Goal: Task Accomplishment & Management: Use online tool/utility

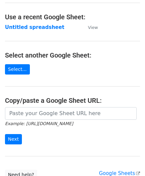
scroll to position [33, 0]
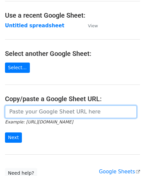
click at [36, 110] on input "url" at bounding box center [71, 111] width 132 height 13
paste input "[URL][DOMAIN_NAME]"
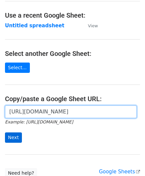
type input "[URL][DOMAIN_NAME]"
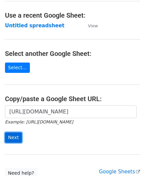
click at [11, 133] on input "Next" at bounding box center [13, 137] width 17 height 10
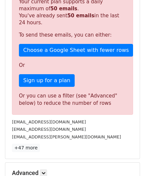
scroll to position [224, 0]
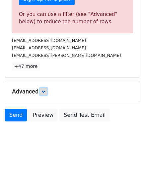
click at [46, 89] on icon at bounding box center [44, 91] width 4 height 4
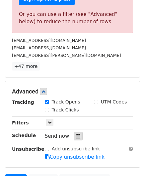
click at [79, 132] on div at bounding box center [78, 136] width 9 height 9
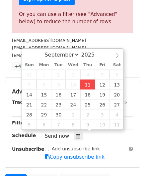
type input "[DATE] 12:00"
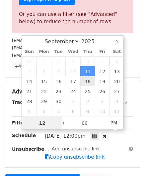
paste input "8"
type input "8"
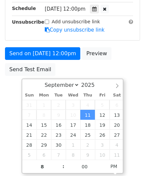
type input "[DATE] 20:00"
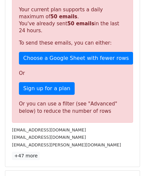
scroll to position [305, 0]
